Goal: Use online tool/utility: Use online tool/utility

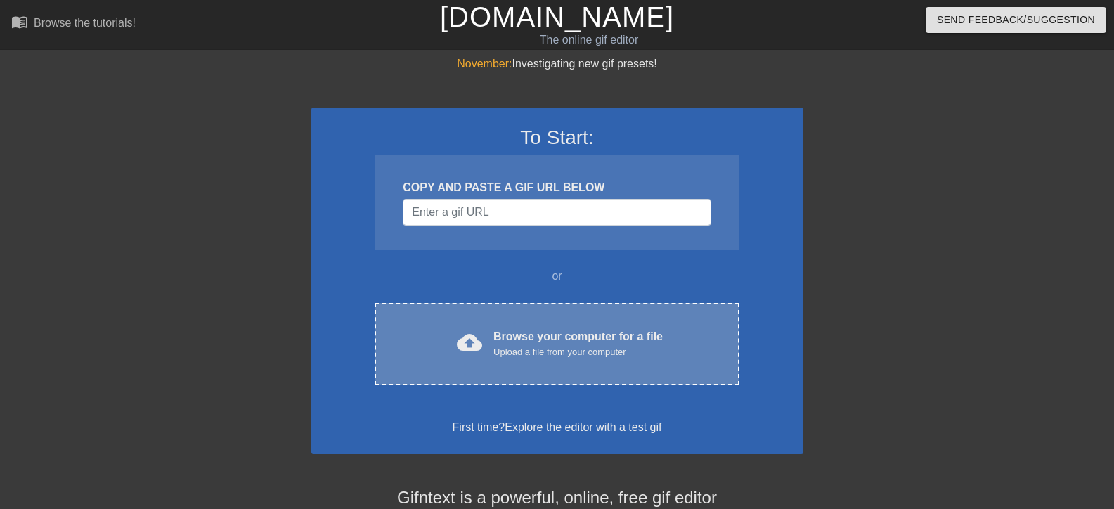
click at [515, 361] on div "cloud_upload Browse your computer for a file Upload a file from your computer C…" at bounding box center [557, 344] width 364 height 82
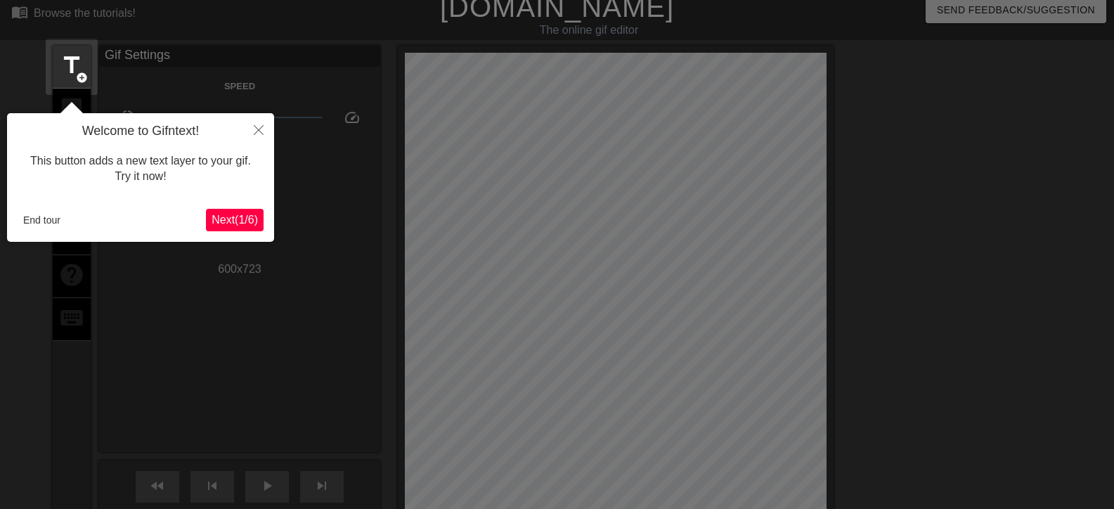
scroll to position [34, 0]
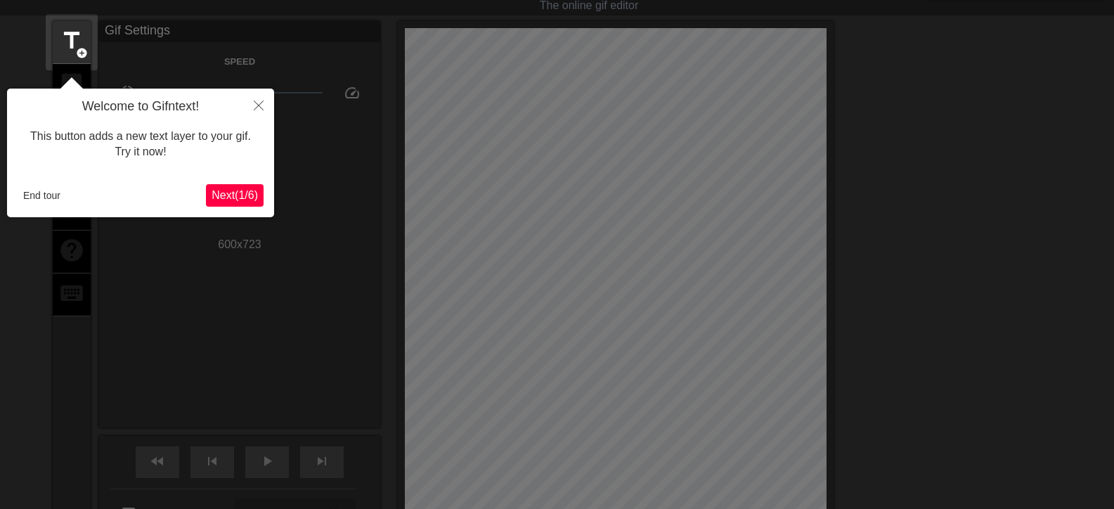
click at [244, 182] on div "Welcome to Gifntext! This button adds a new text layer to your gif. Try it now!…" at bounding box center [140, 153] width 267 height 129
click at [242, 195] on span "Next ( 1 / 6 )" at bounding box center [235, 195] width 46 height 12
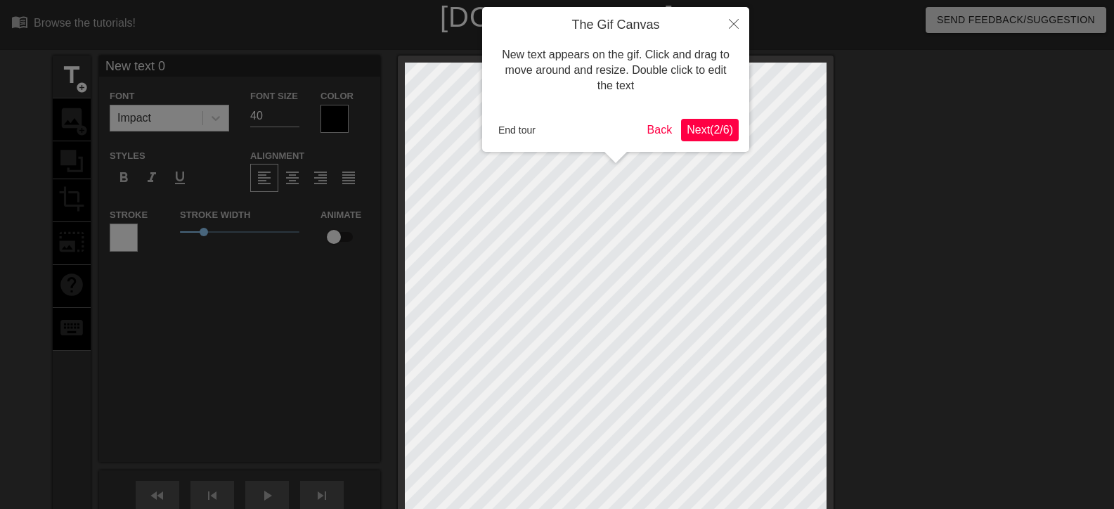
click at [706, 141] on button "Next ( 2 / 6 )" at bounding box center [710, 130] width 58 height 22
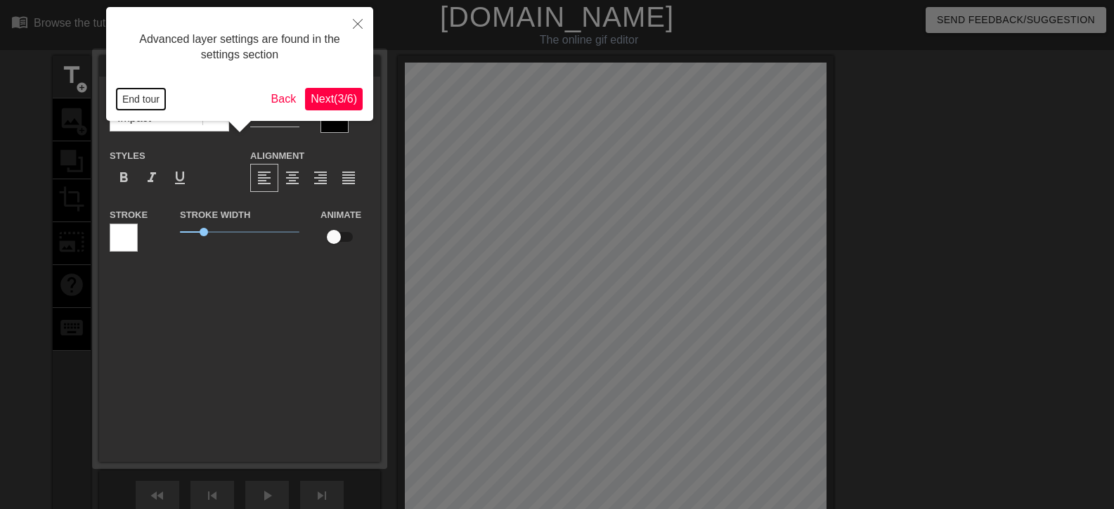
click at [132, 103] on button "End tour" at bounding box center [141, 99] width 49 height 21
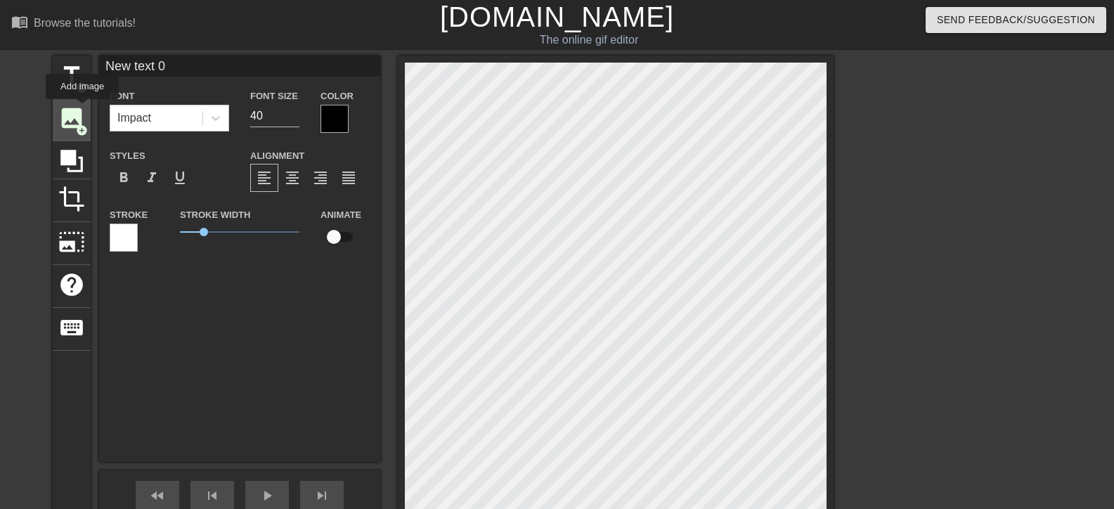
click at [82, 109] on span "image" at bounding box center [71, 118] width 27 height 27
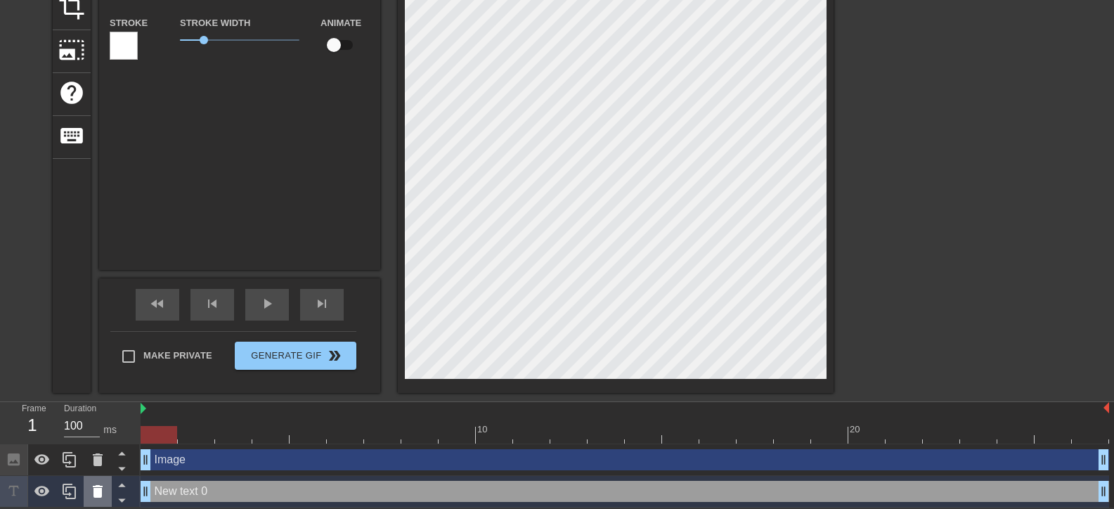
click at [101, 494] on icon at bounding box center [98, 491] width 10 height 13
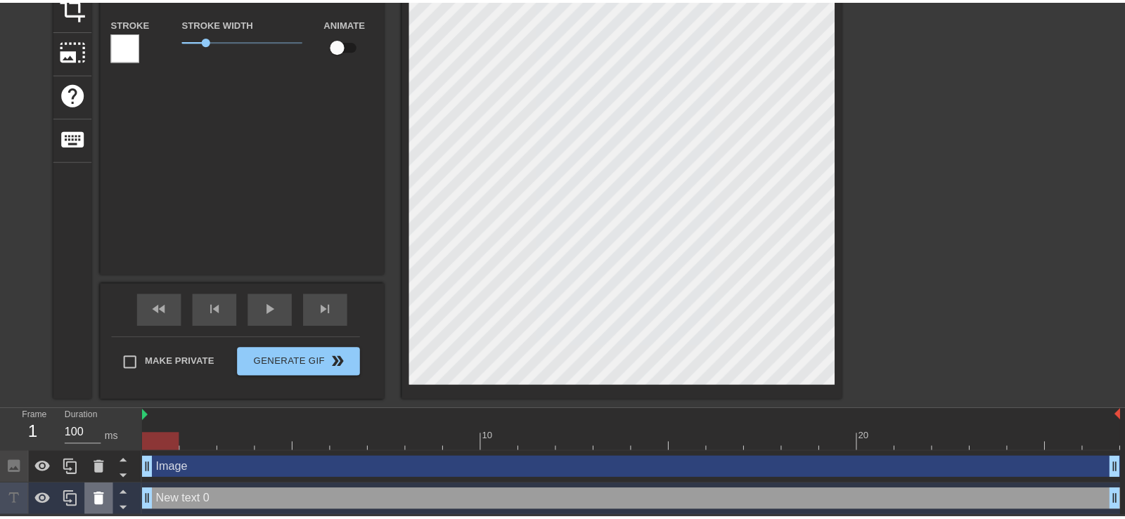
scroll to position [183, 0]
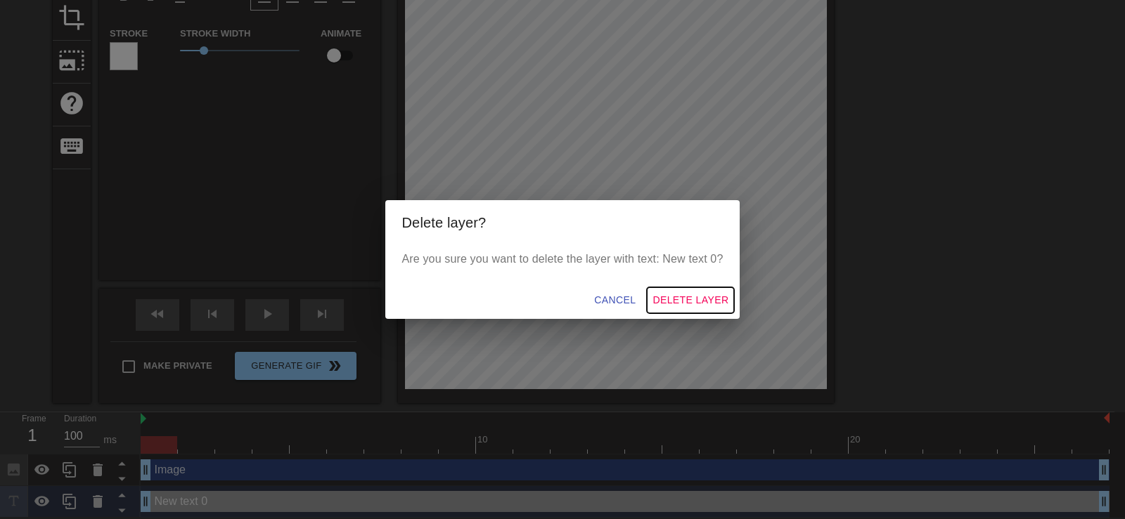
click at [708, 300] on span "Delete Layer" at bounding box center [690, 301] width 76 height 18
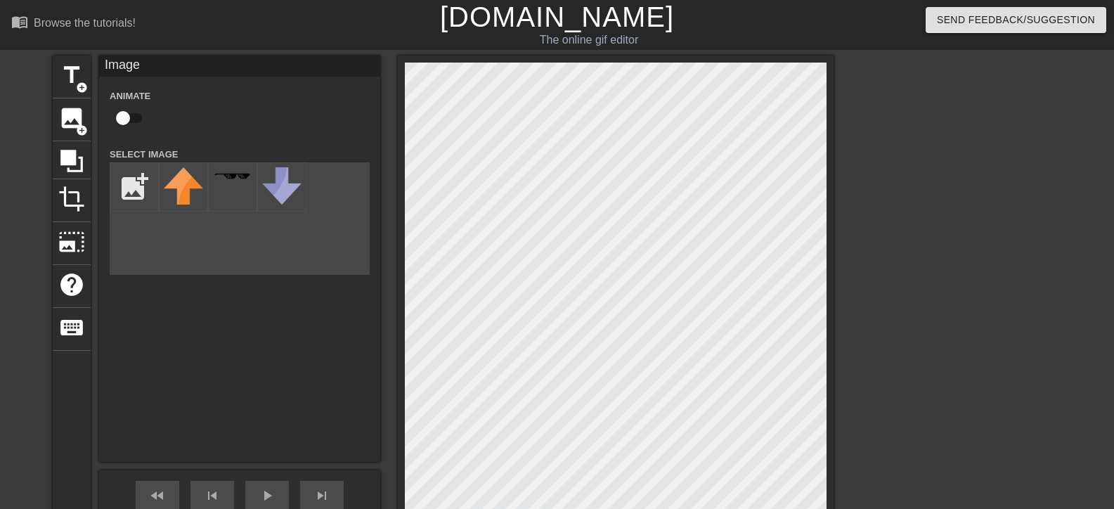
scroll to position [162, 0]
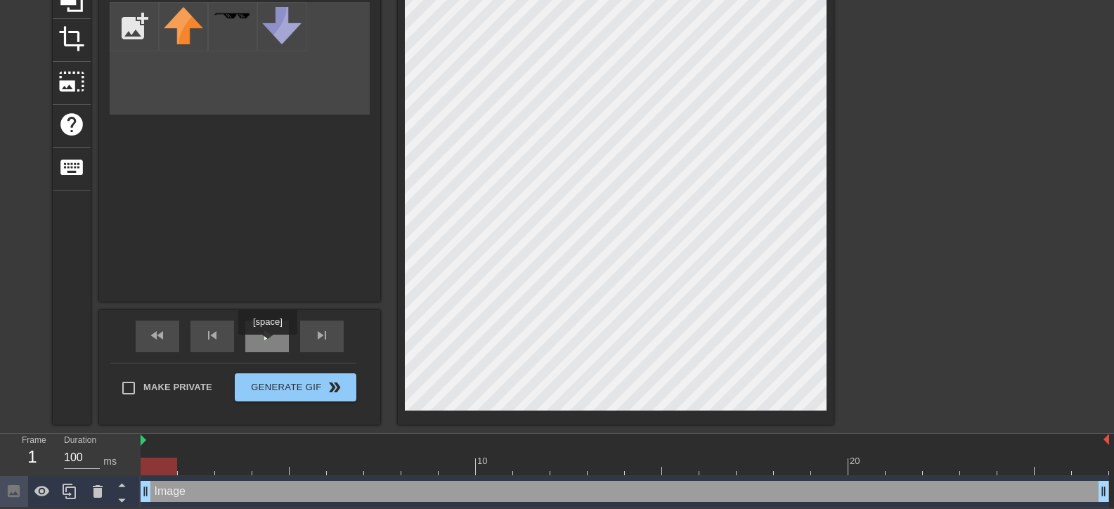
click at [273, 340] on span "play_arrow" at bounding box center [267, 335] width 17 height 17
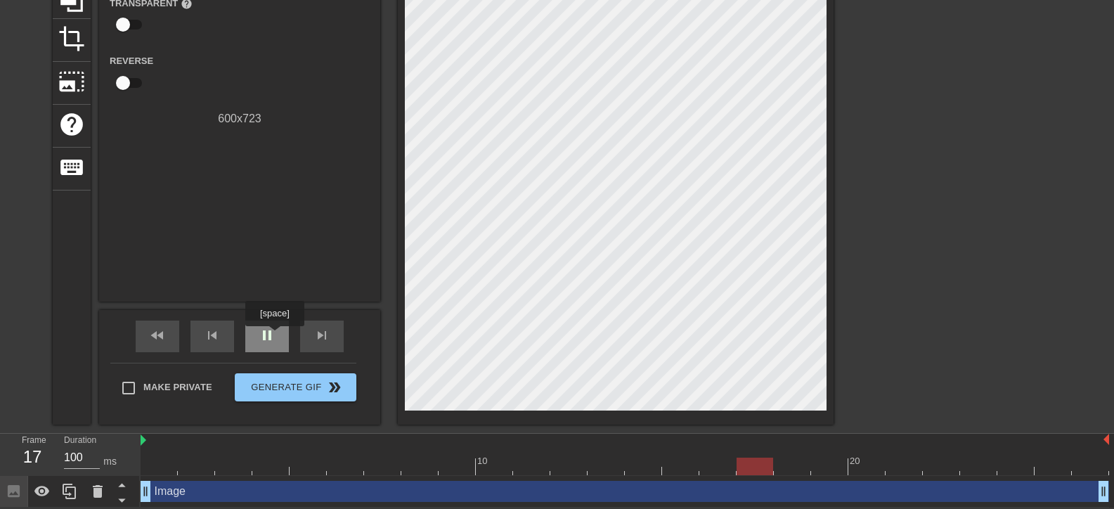
click at [274, 336] on span "pause" at bounding box center [267, 335] width 17 height 17
click at [244, 492] on div "Image drag_handle drag_handle" at bounding box center [625, 491] width 969 height 21
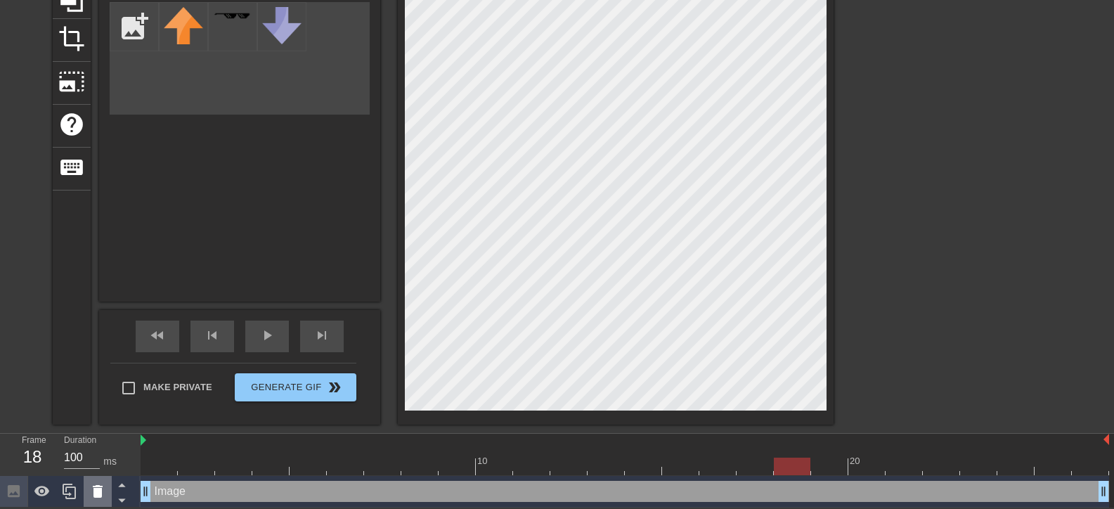
click at [96, 495] on icon at bounding box center [98, 491] width 10 height 13
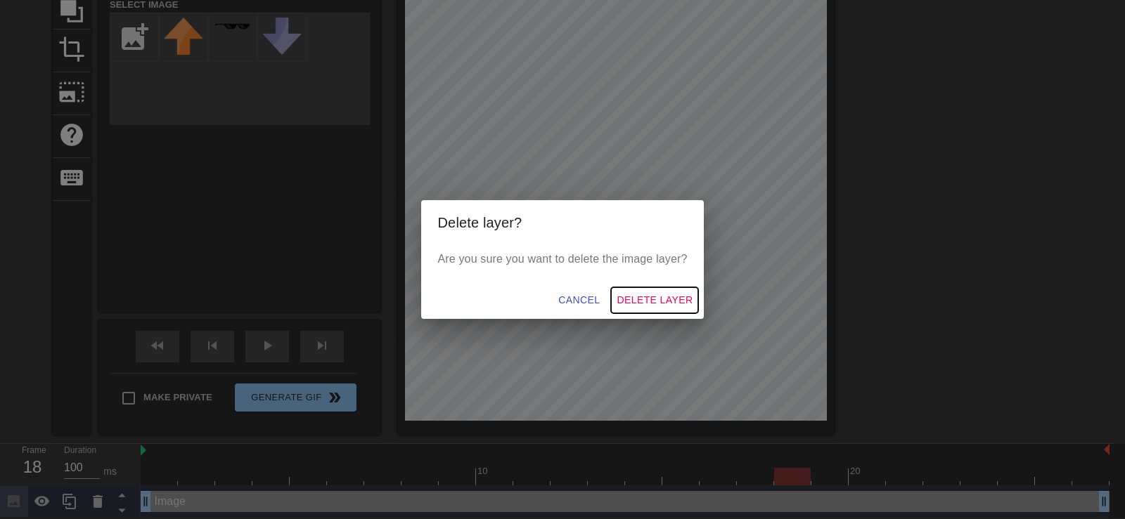
click at [658, 304] on span "Delete Layer" at bounding box center [654, 301] width 76 height 18
